Goal: Information Seeking & Learning: Learn about a topic

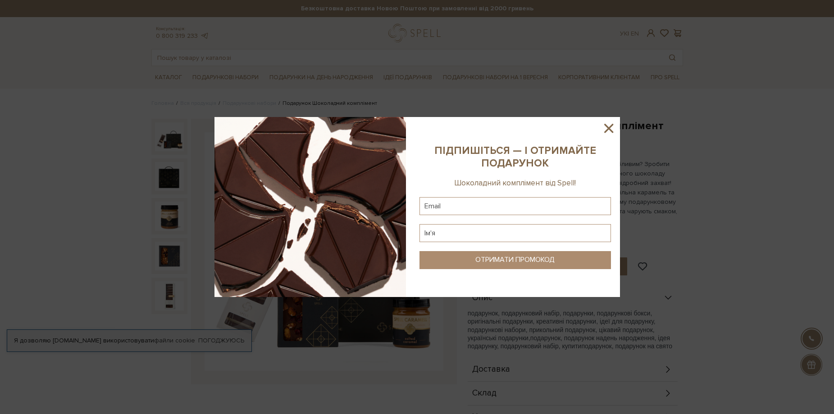
click at [611, 126] on icon at bounding box center [608, 128] width 9 height 9
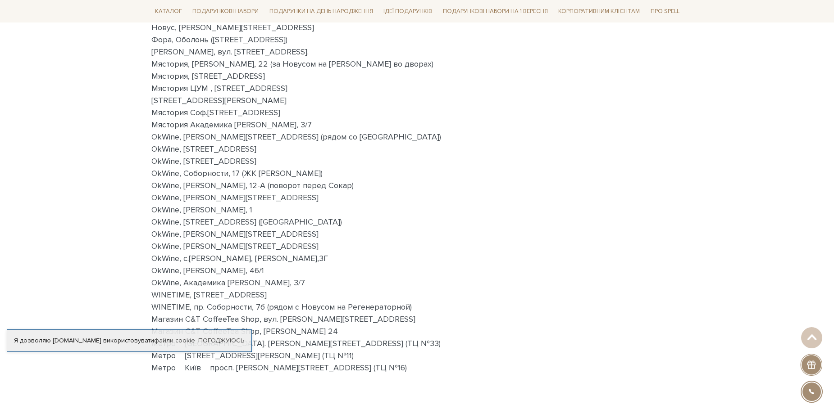
scroll to position [360, 0]
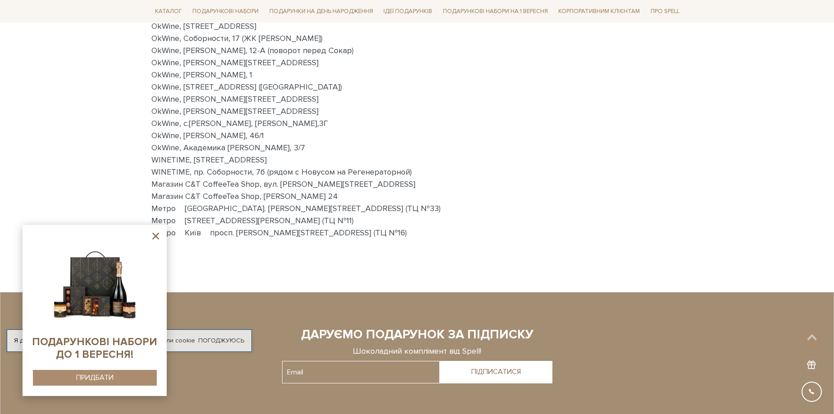
click at [153, 232] on icon at bounding box center [155, 236] width 11 height 11
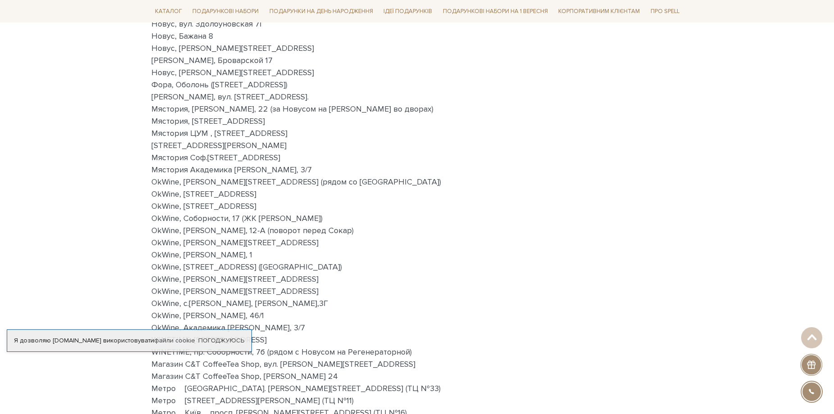
scroll to position [45, 0]
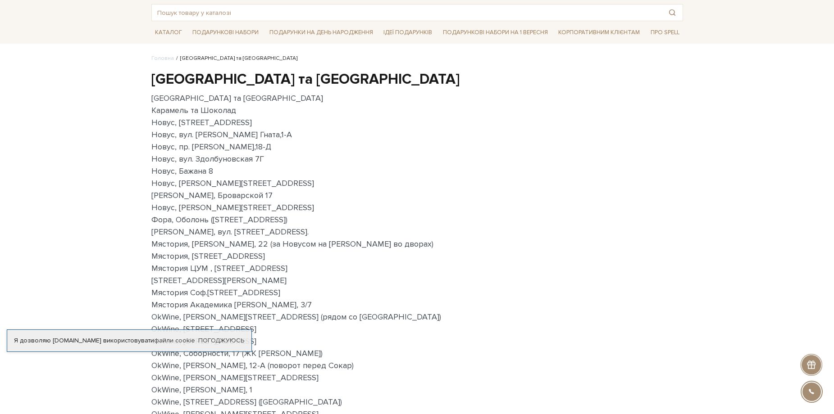
click at [666, 260] on p "Київ та Київська область Карамель та Шоколад Новус, вул.Кільцева дорога, 12 Нов…" at bounding box center [416, 323] width 531 height 462
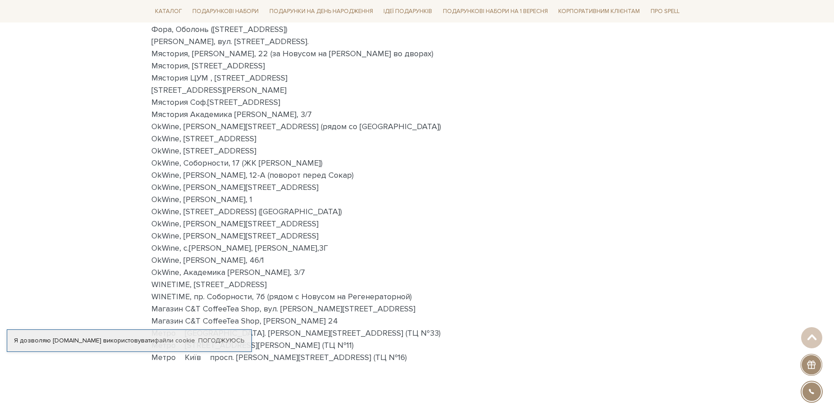
scroll to position [0, 0]
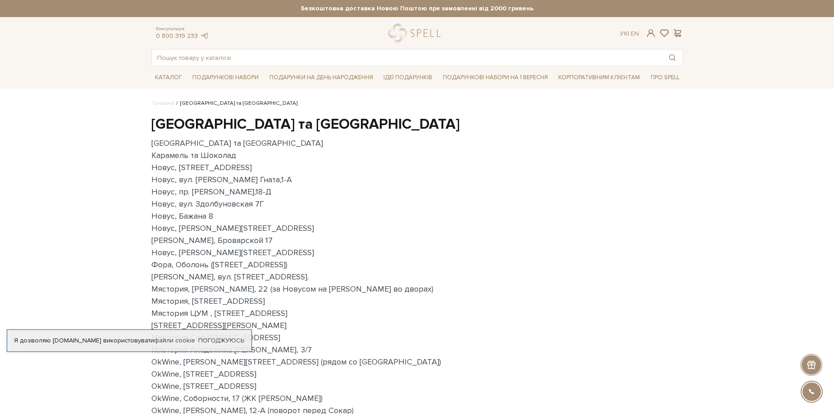
click at [236, 205] on p "Київ та Київська область Карамель та Шоколад Новус, вул.Кільцева дорога, 12 Нов…" at bounding box center [416, 368] width 531 height 462
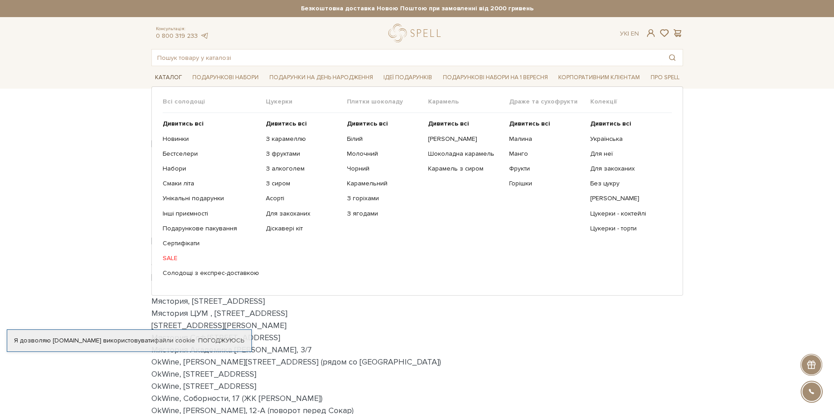
click at [174, 76] on link "Каталог" at bounding box center [168, 78] width 34 height 14
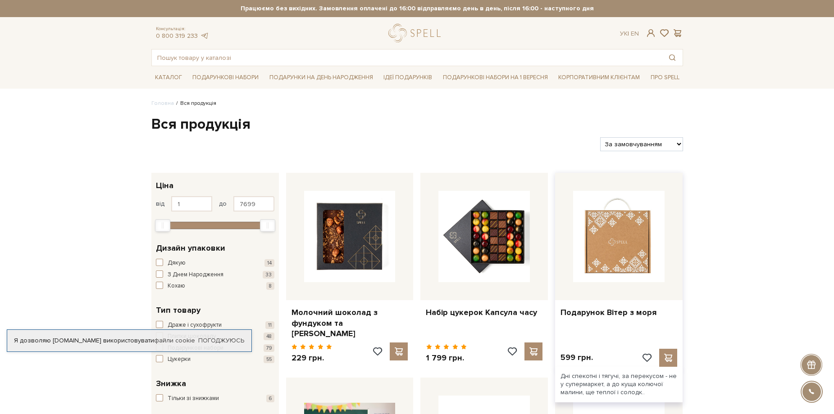
click at [616, 251] on img at bounding box center [618, 236] width 91 height 91
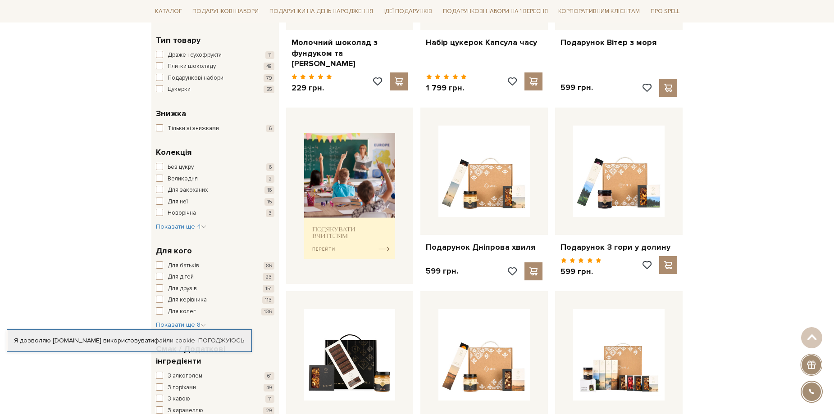
scroll to position [360, 0]
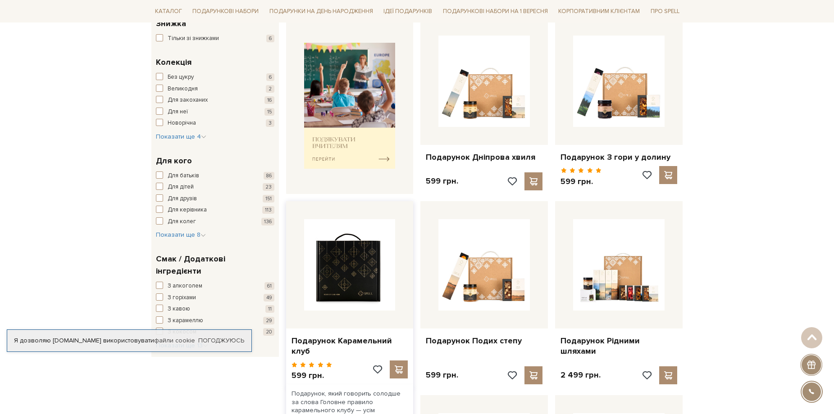
click at [365, 272] on img at bounding box center [349, 264] width 91 height 91
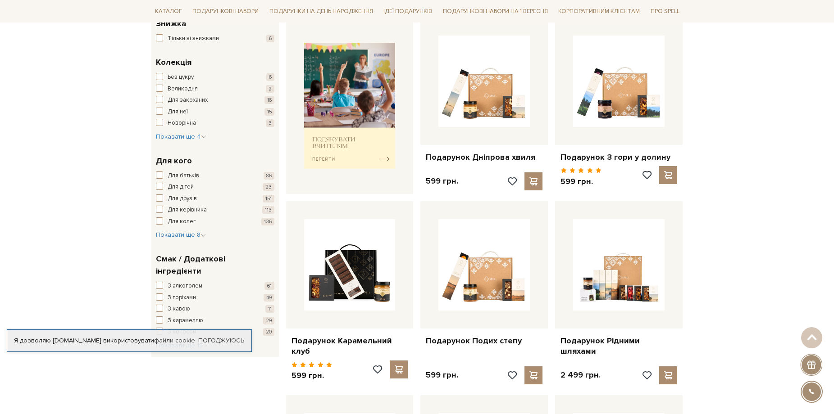
scroll to position [540, 0]
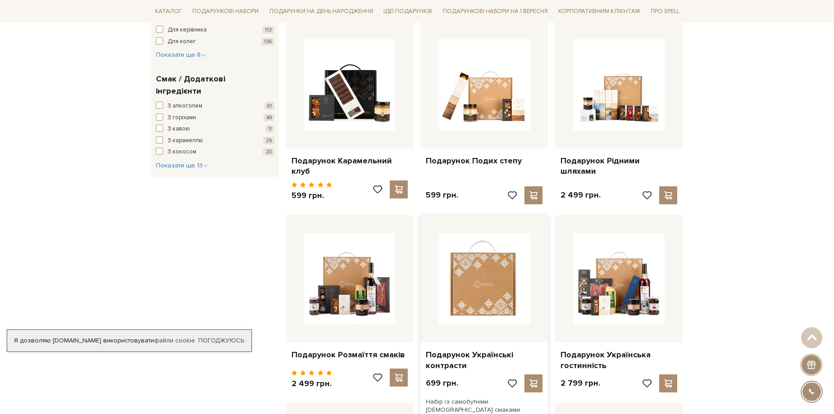
click at [475, 271] on img at bounding box center [483, 278] width 91 height 91
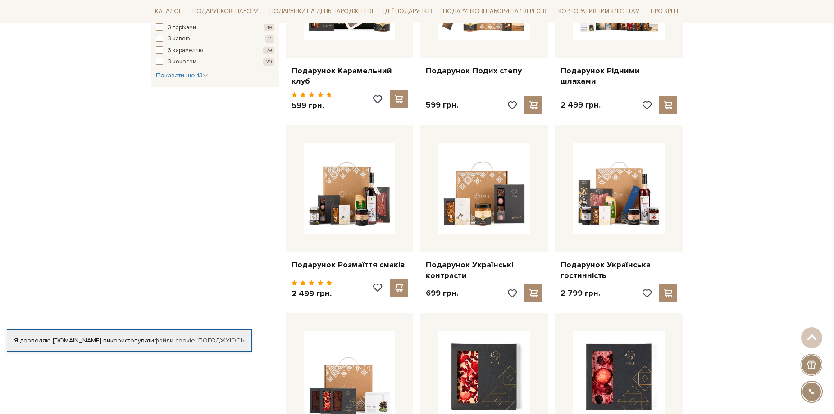
scroll to position [721, 0]
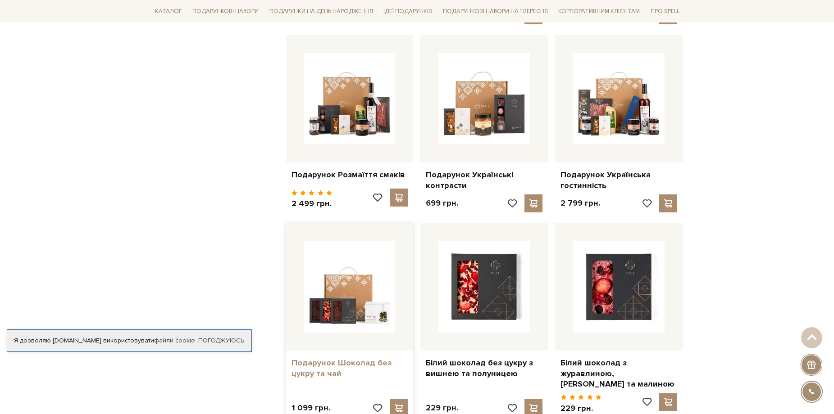
click at [339, 358] on link "Подарунок Шоколад без цукру та чай" at bounding box center [349, 368] width 117 height 21
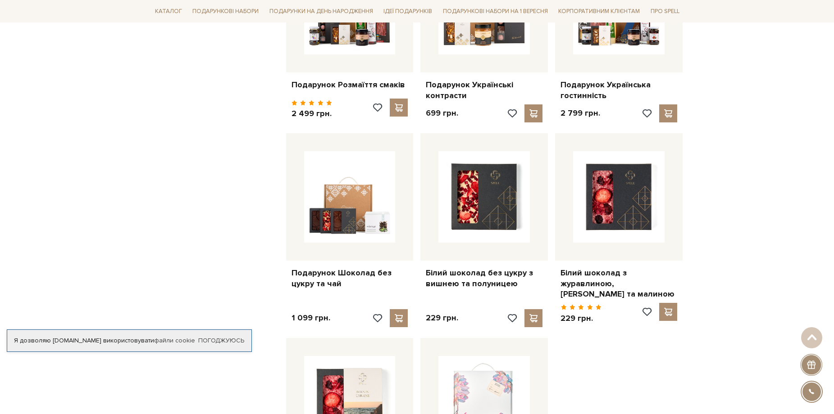
scroll to position [721, 0]
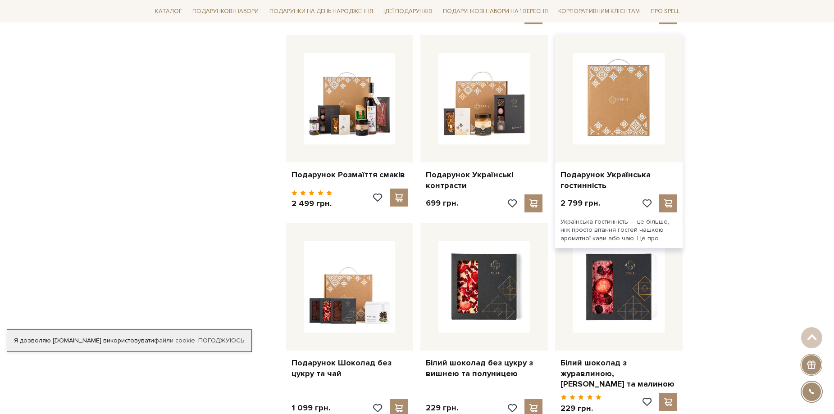
click at [608, 108] on img at bounding box center [618, 98] width 91 height 91
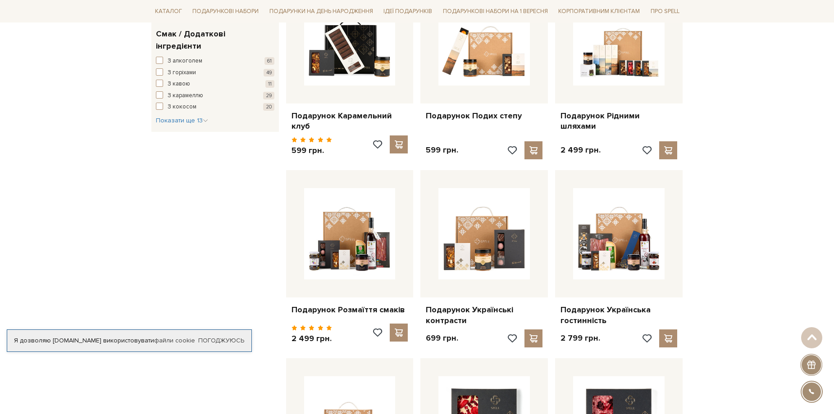
scroll to position [540, 0]
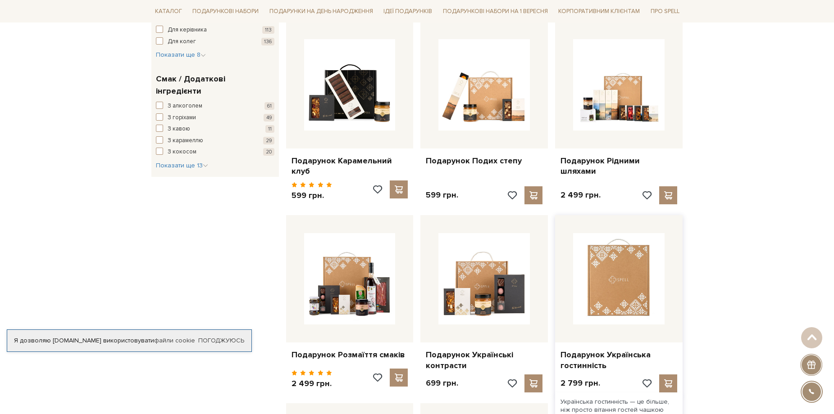
click at [635, 283] on img at bounding box center [618, 278] width 91 height 91
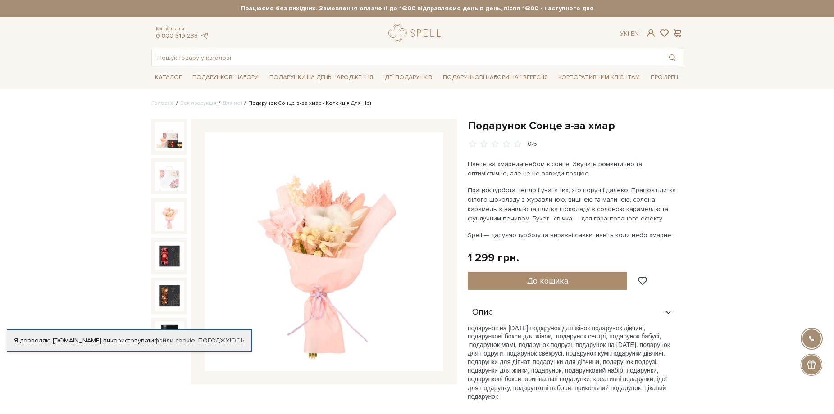
click at [335, 223] on img at bounding box center [323, 251] width 239 height 239
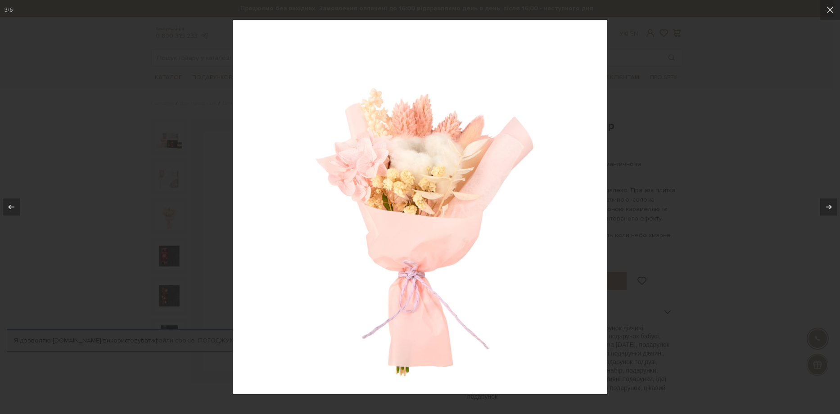
click at [75, 122] on div at bounding box center [420, 207] width 840 height 414
